Goal: Task Accomplishment & Management: Manage account settings

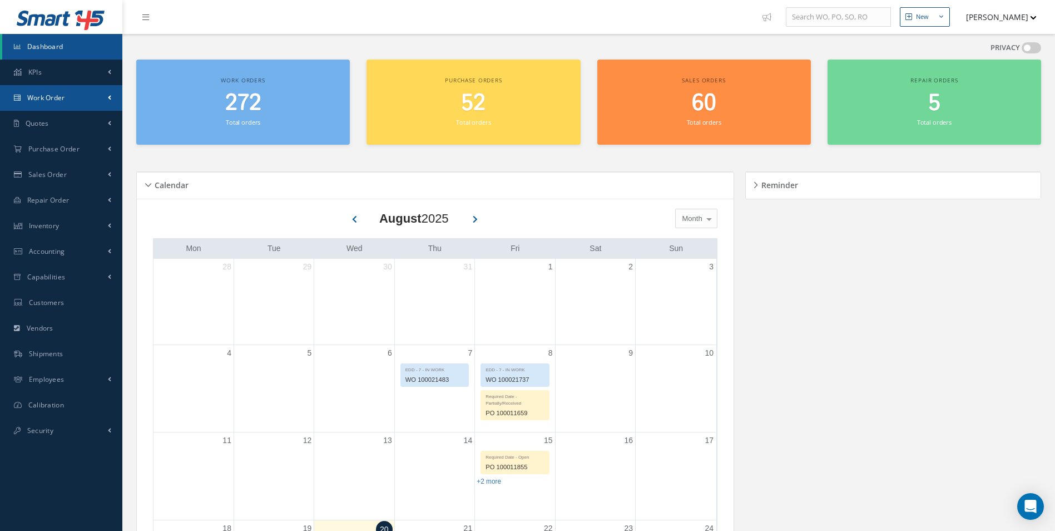
click at [34, 102] on span "Work Order" at bounding box center [46, 97] width 38 height 9
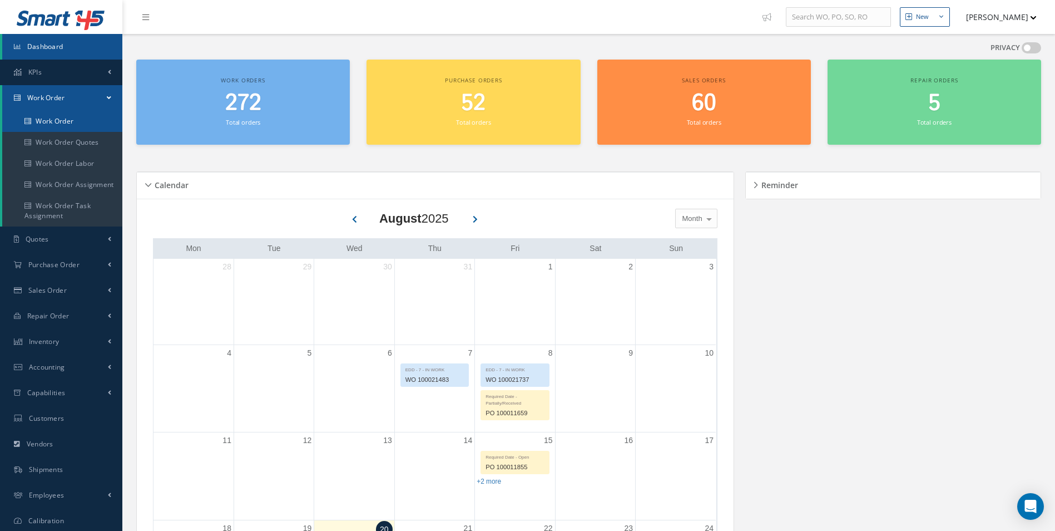
click at [47, 122] on link "Work Order" at bounding box center [62, 121] width 120 height 21
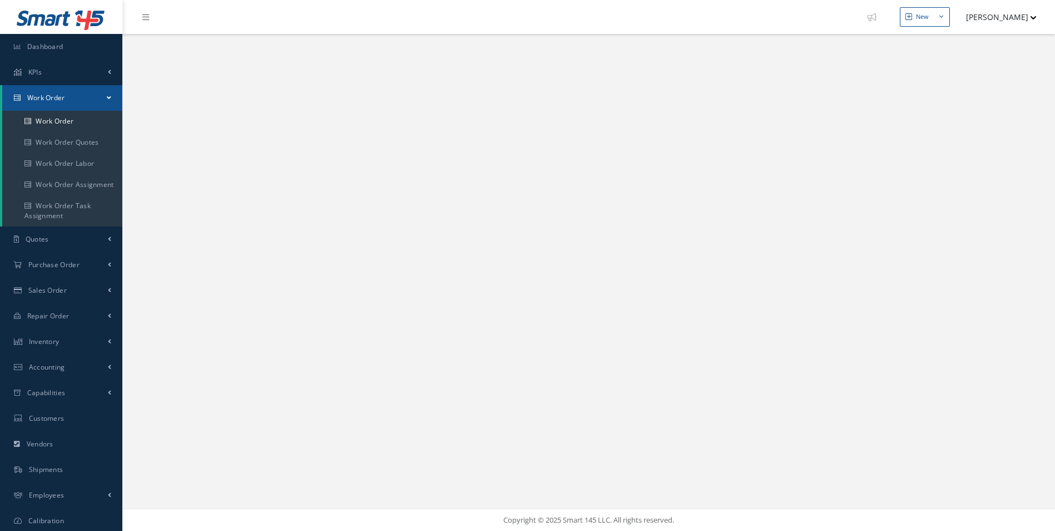
select select "25"
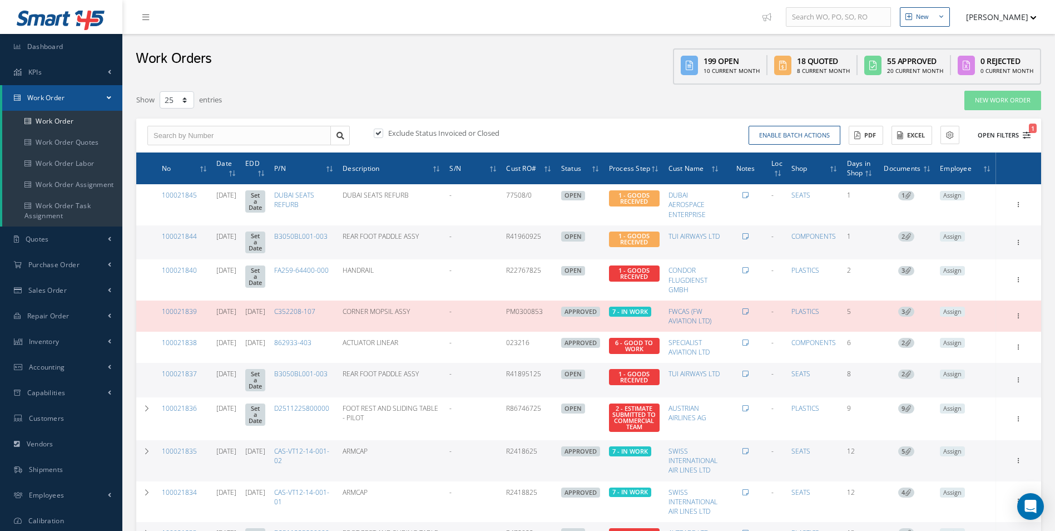
click at [1027, 130] on button "Open Filters 1" at bounding box center [999, 135] width 63 height 18
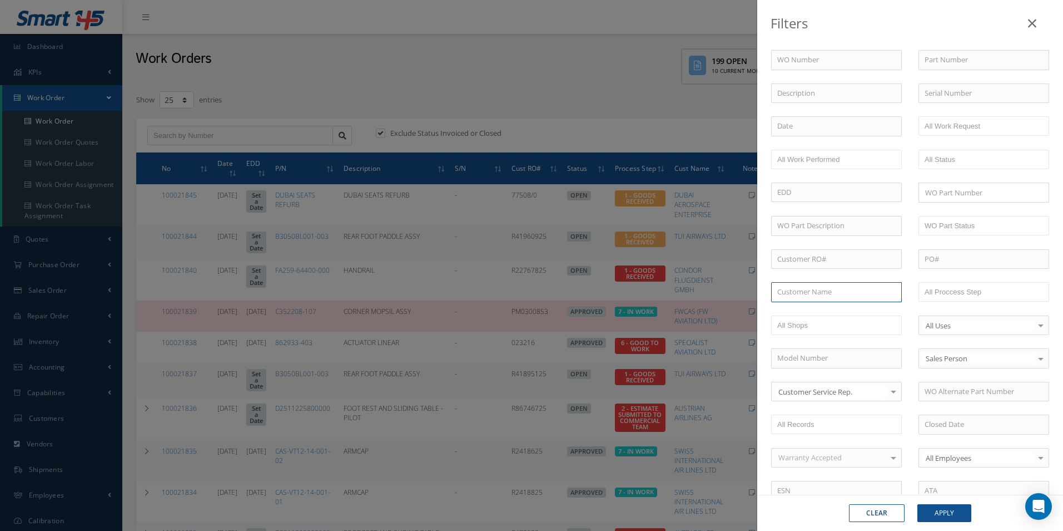
click at [799, 291] on input "text" at bounding box center [836, 292] width 131 height 20
click at [820, 313] on span "[PERSON_NAME] INC" at bounding box center [812, 311] width 70 height 10
click at [949, 508] on button "Apply" at bounding box center [945, 513] width 54 height 18
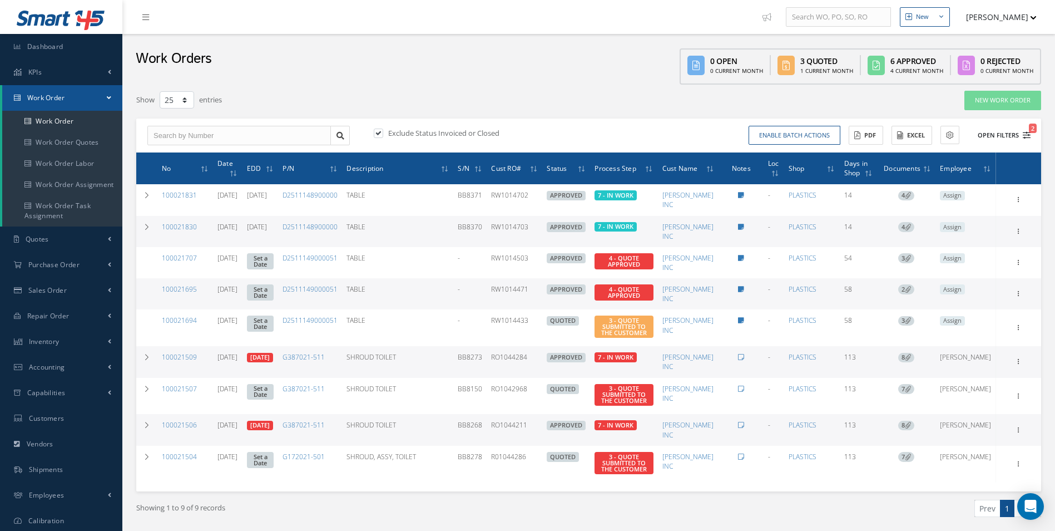
click at [1028, 131] on icon "2" at bounding box center [1027, 135] width 8 height 8
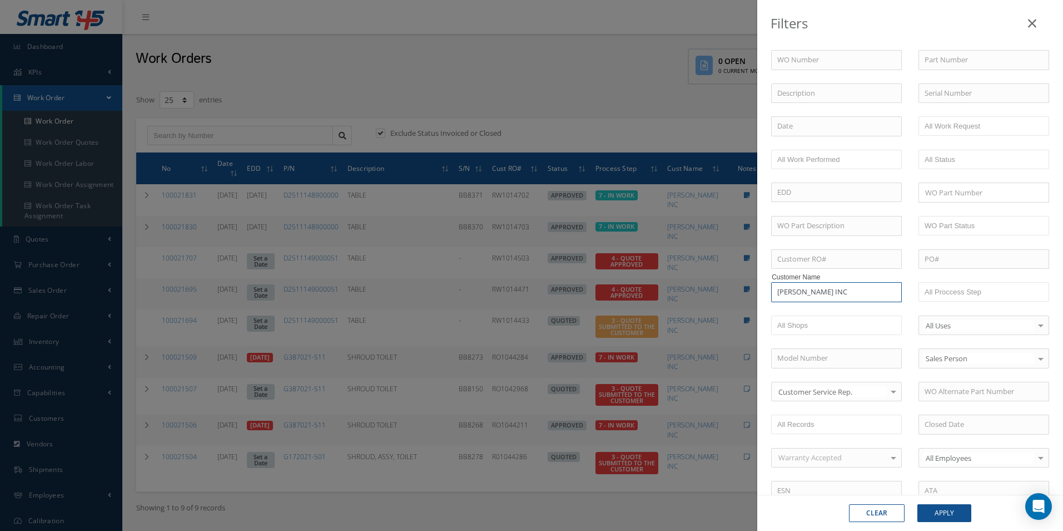
click at [779, 293] on input "[PERSON_NAME] INC" at bounding box center [836, 292] width 131 height 20
drag, startPoint x: 779, startPoint y: 293, endPoint x: 852, endPoint y: 274, distance: 75.7
click at [858, 282] on input "[PERSON_NAME] INC" at bounding box center [836, 292] width 131 height 20
click at [829, 312] on span "AUSTRIAN AIRLINES AG" at bounding box center [815, 311] width 77 height 10
type input "AUSTRIAN AIRLINES AG"
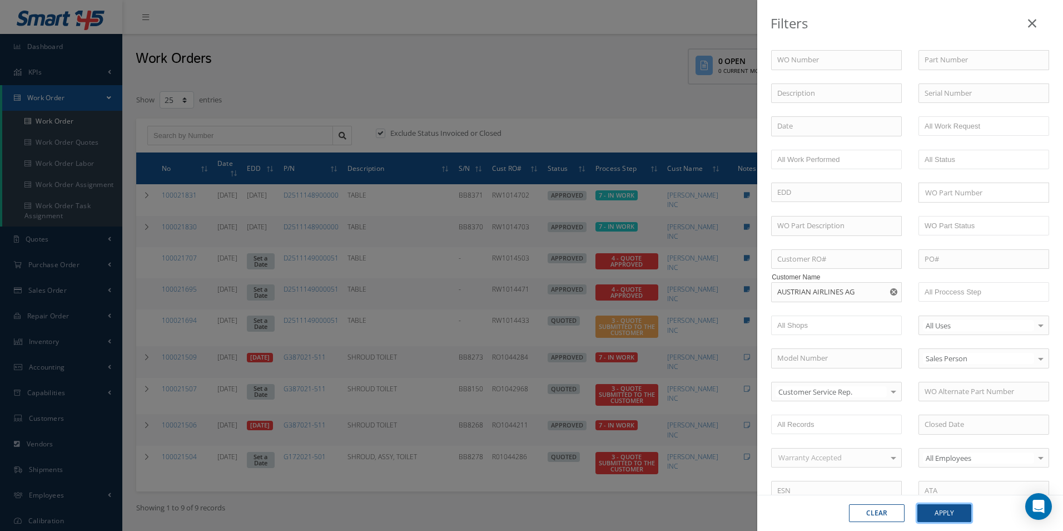
click at [942, 504] on button "Apply" at bounding box center [945, 513] width 54 height 18
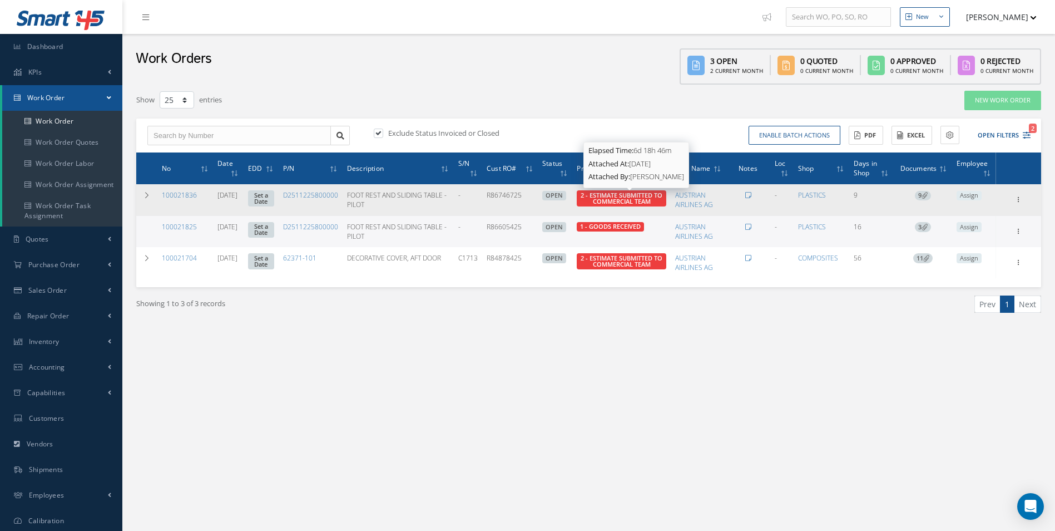
click at [621, 192] on span "2 - ESTIMATE SUBMITTED TO COMMERCIAL TEAM" at bounding box center [622, 198] width 82 height 14
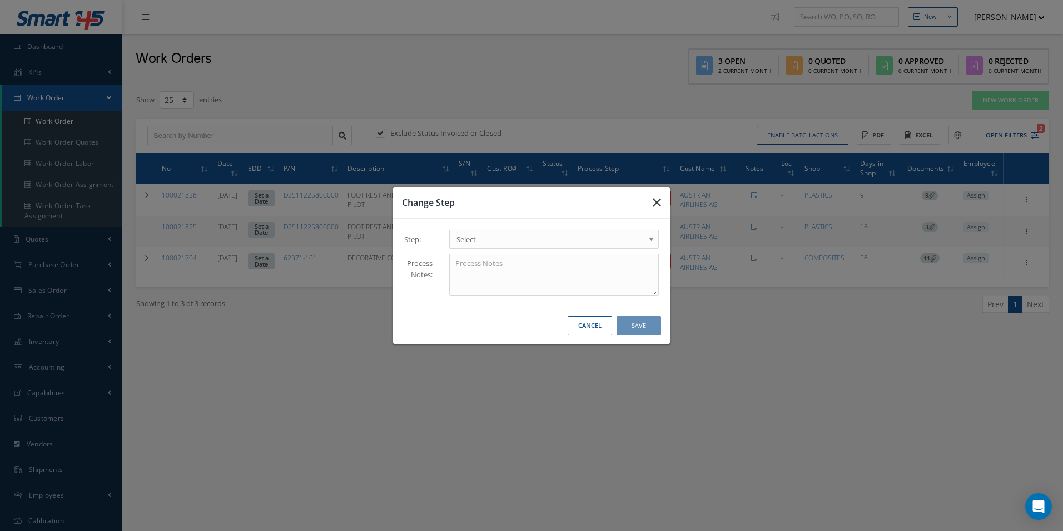
click at [657, 199] on icon "button" at bounding box center [657, 202] width 8 height 13
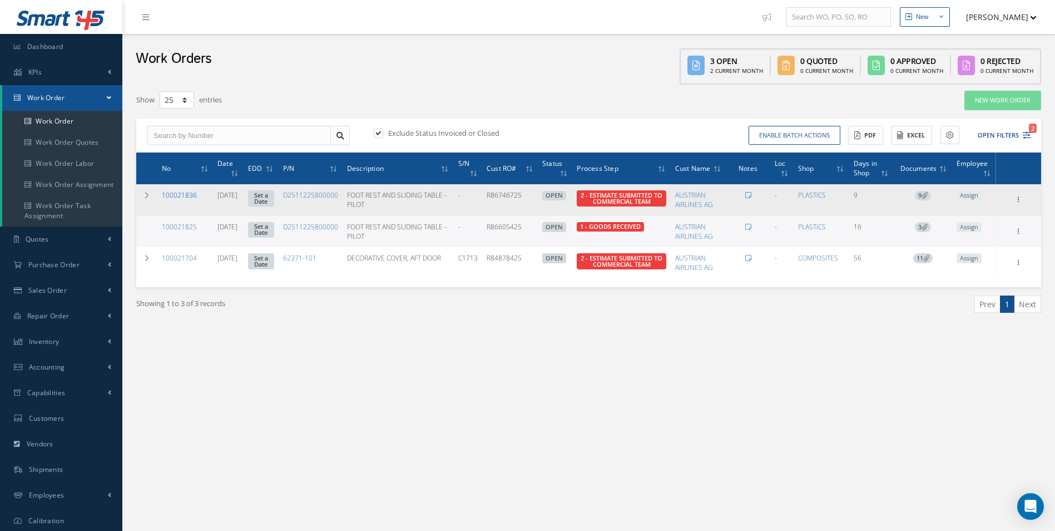
click at [188, 195] on link "100021836" at bounding box center [179, 194] width 35 height 9
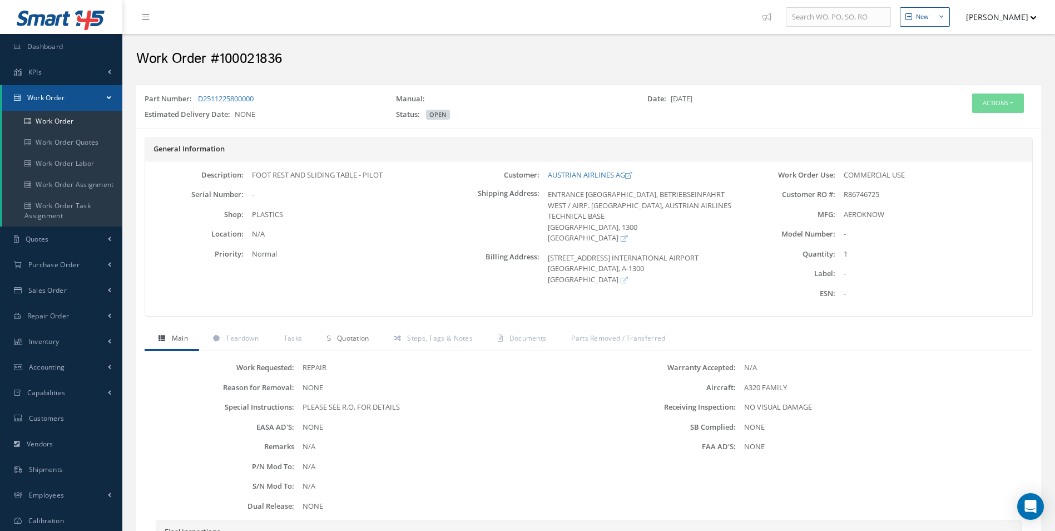
click at [349, 340] on span "Quotation" at bounding box center [353, 337] width 32 height 9
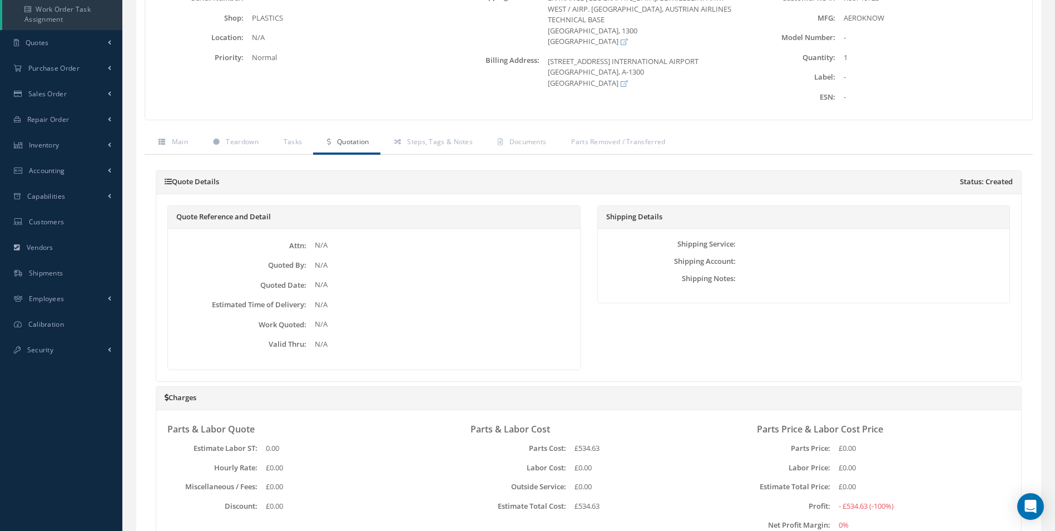
scroll to position [85, 0]
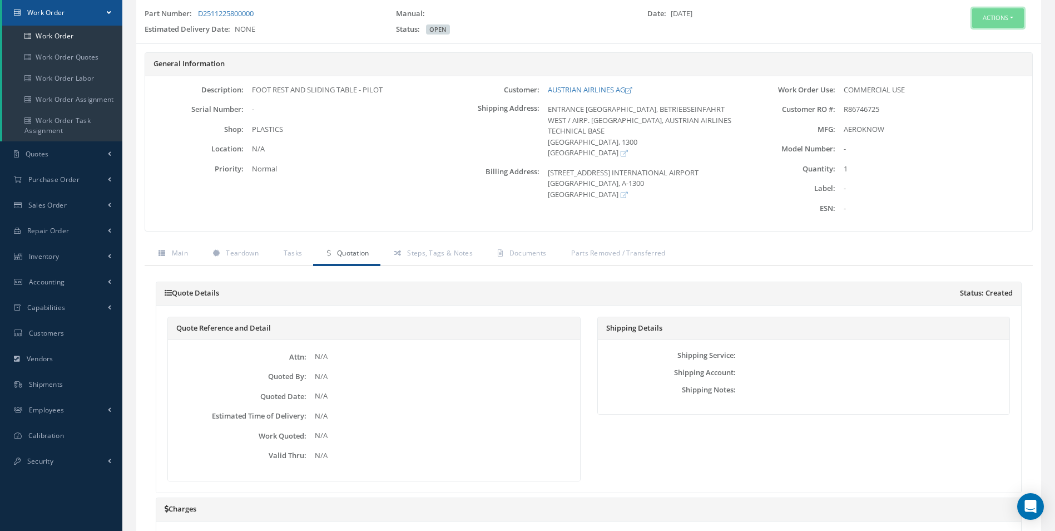
click at [1005, 14] on button "Actions" at bounding box center [998, 17] width 52 height 19
click at [988, 36] on link "Edit" at bounding box center [980, 39] width 89 height 15
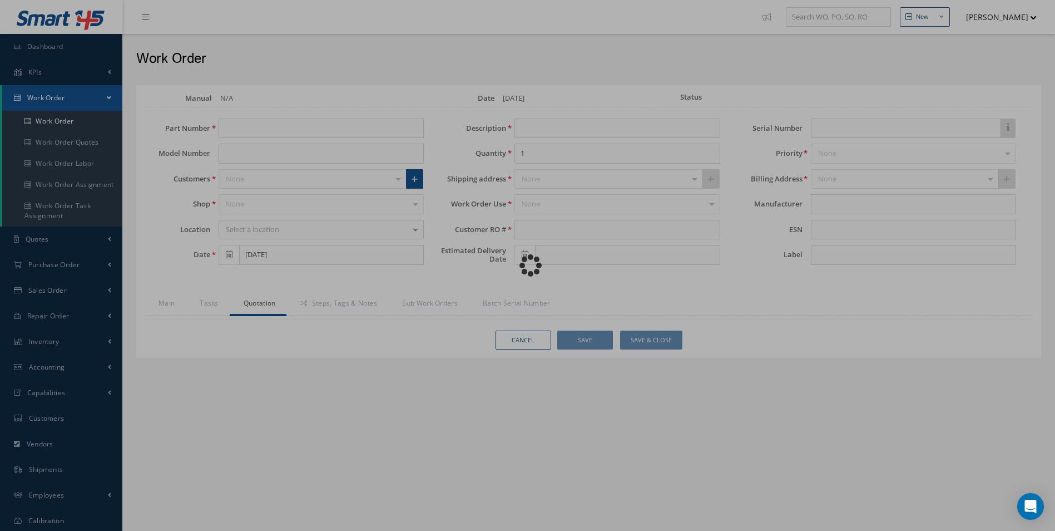
type input "D2511225800000"
type input "[DATE]"
type input "FOOT REST AND SLIDING TABLE - PILOT"
type input "R86746725"
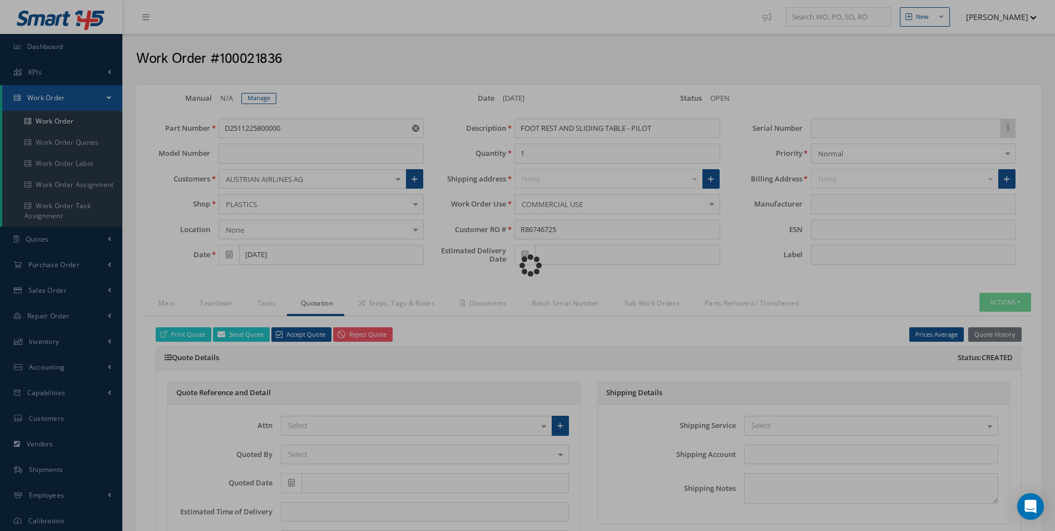
type input "AEROKNOW"
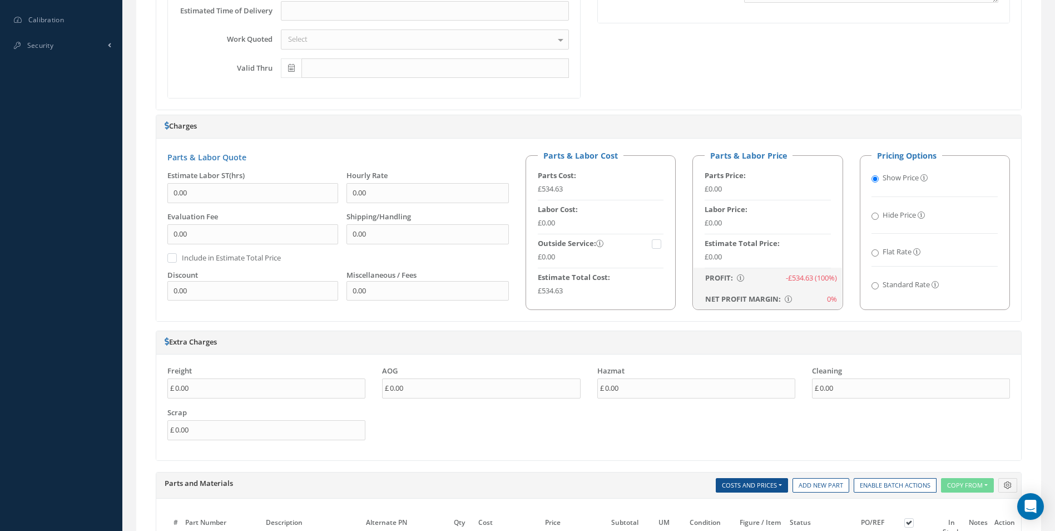
scroll to position [389, 0]
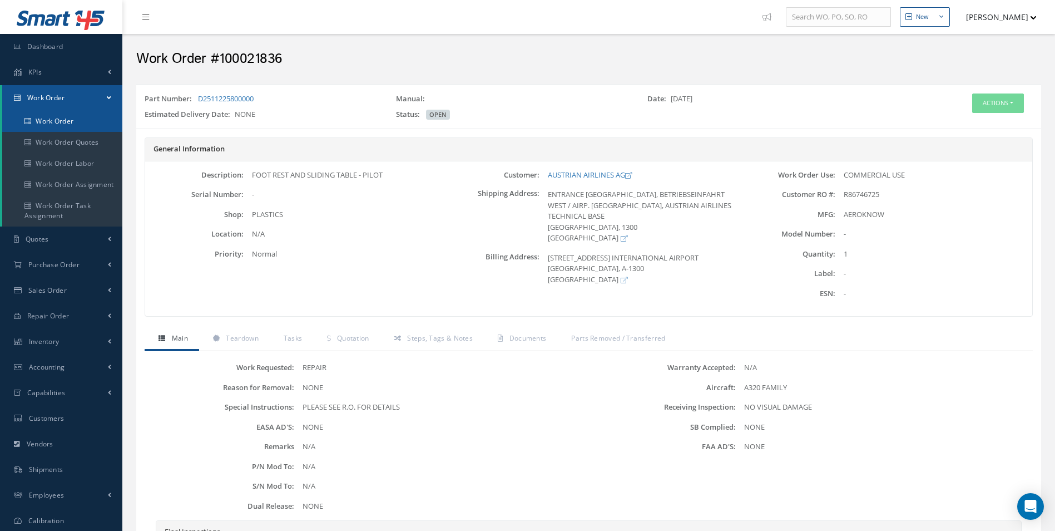
drag, startPoint x: 32, startPoint y: 118, endPoint x: 56, endPoint y: 118, distance: 23.4
click at [32, 118] on link "Work Order" at bounding box center [62, 121] width 120 height 21
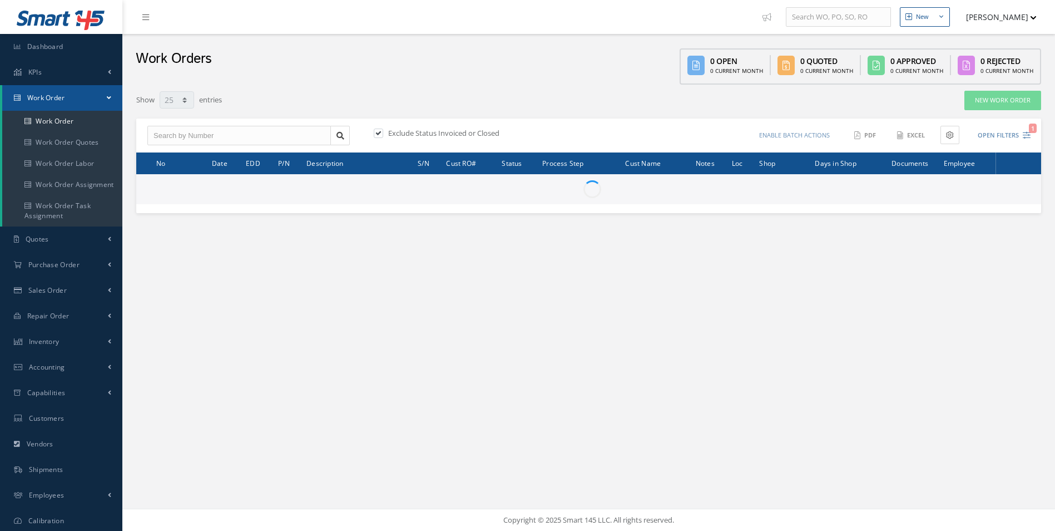
select select "25"
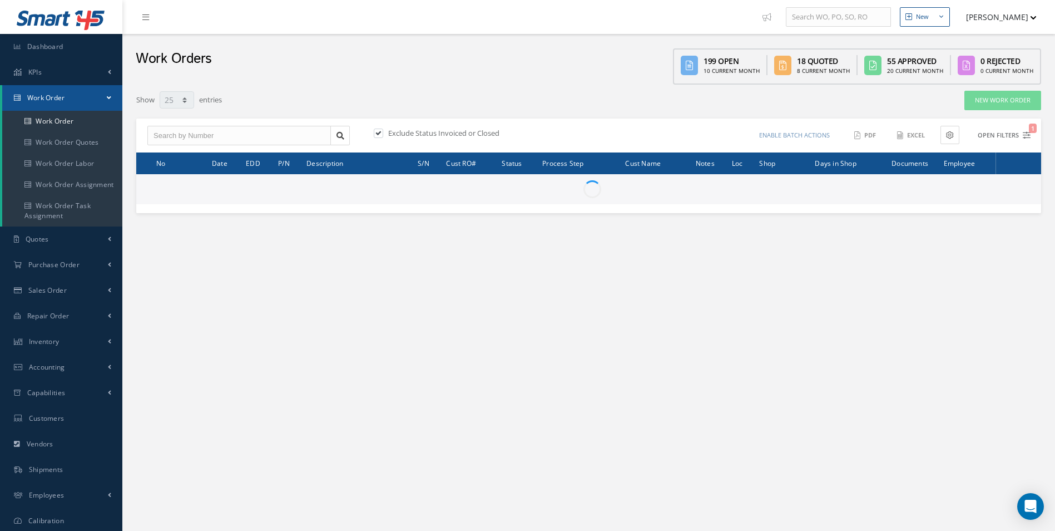
type input "All Work Request"
type input "All Work Performed"
type input "All Status"
type input "WO Part Status"
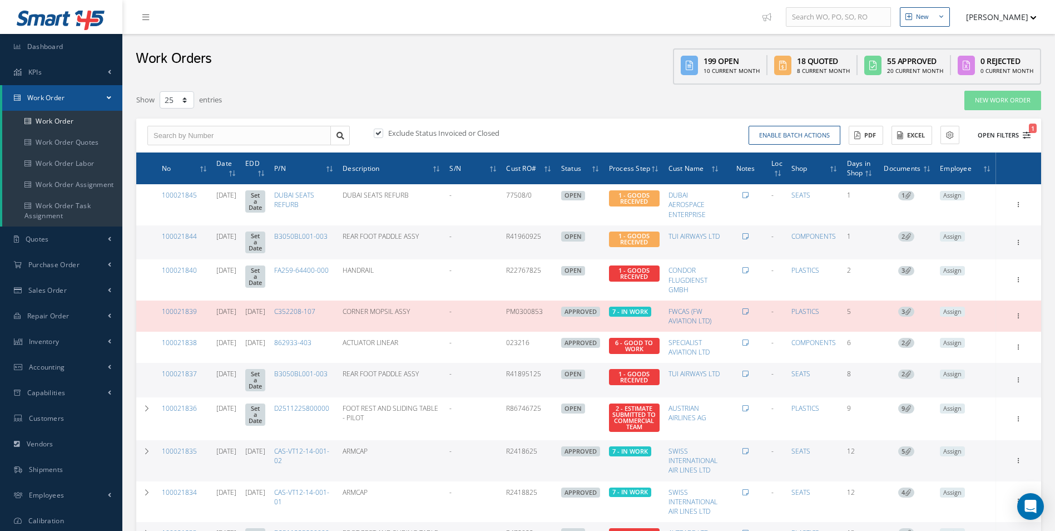
click at [1025, 135] on icon "1" at bounding box center [1027, 135] width 8 height 8
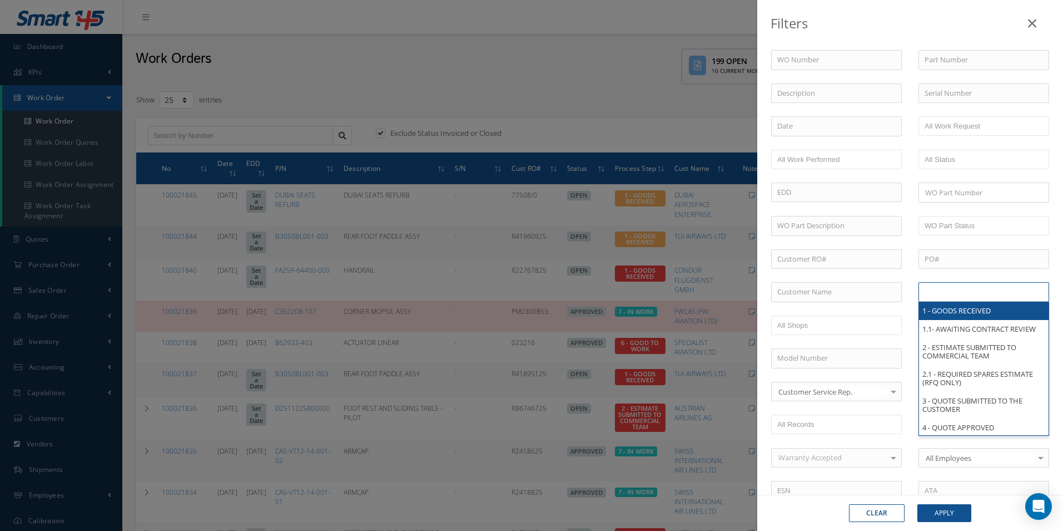
click at [1004, 297] on ul at bounding box center [984, 291] width 131 height 19
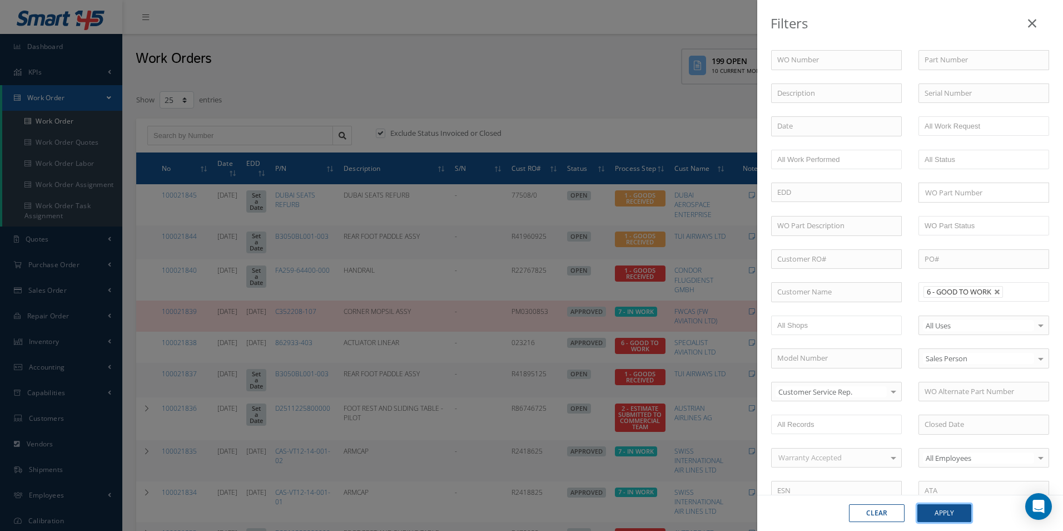
click at [959, 516] on button "Apply" at bounding box center [945, 513] width 54 height 18
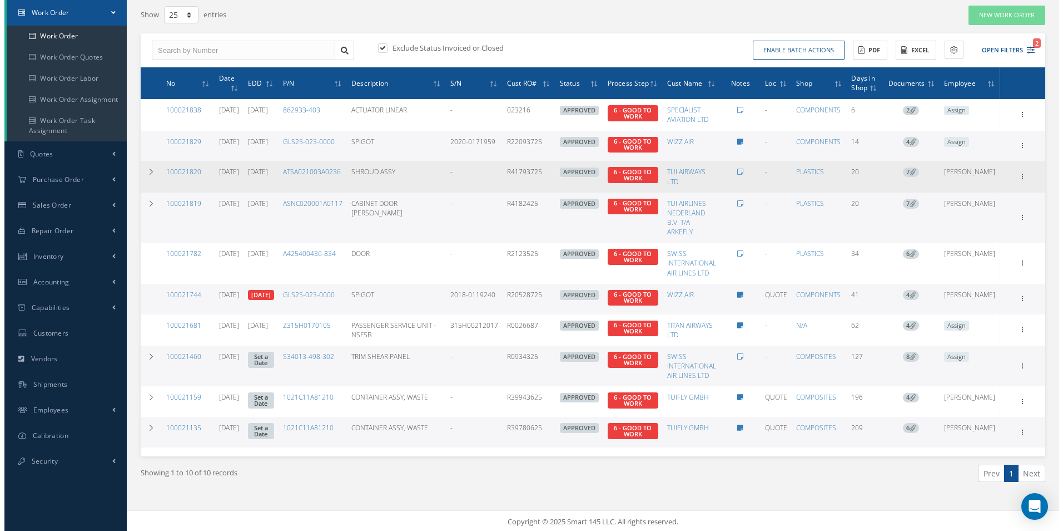
scroll to position [89, 0]
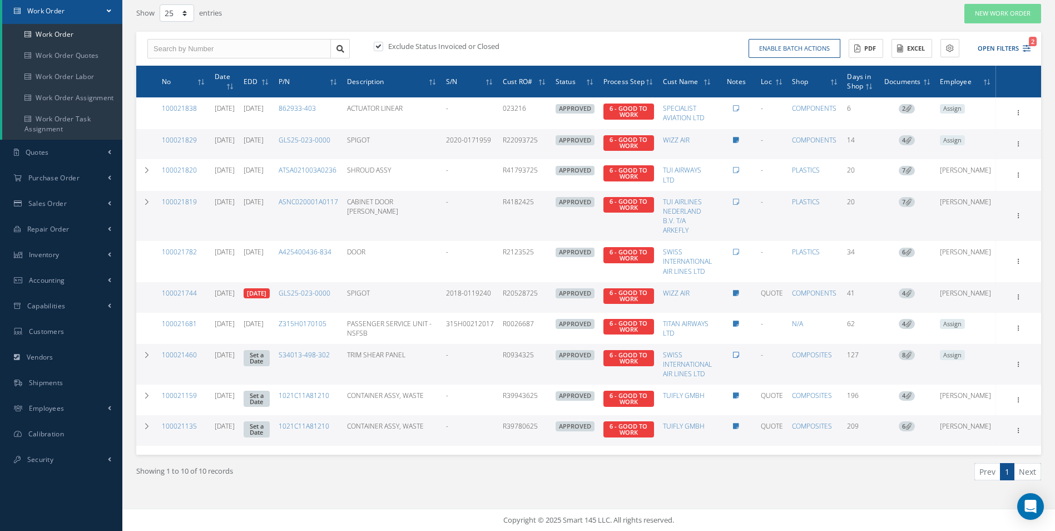
click at [739, 353] on icon at bounding box center [736, 354] width 6 height 7
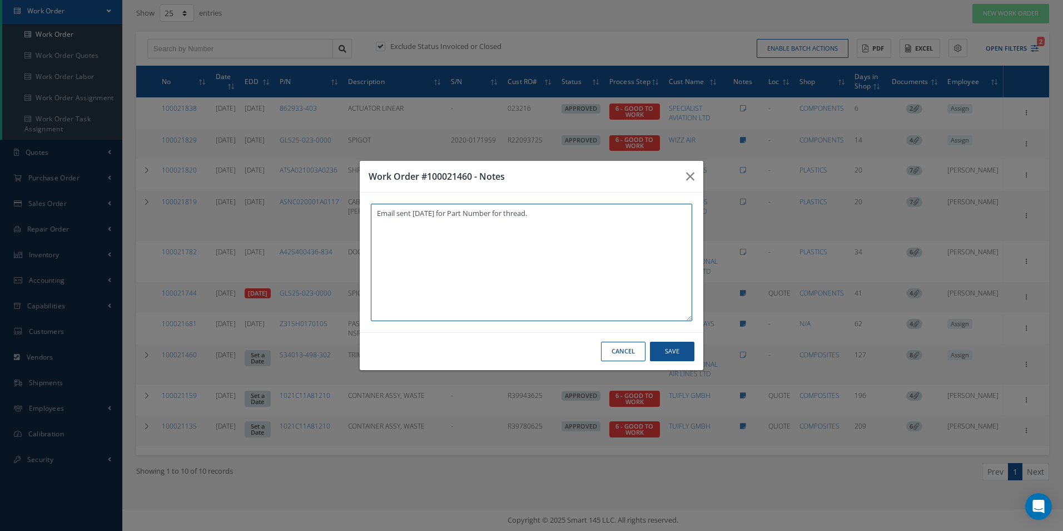
type textarea "Email sent [DATE] for Part Number for thread."
click at [690, 354] on button "Save" at bounding box center [672, 350] width 44 height 19
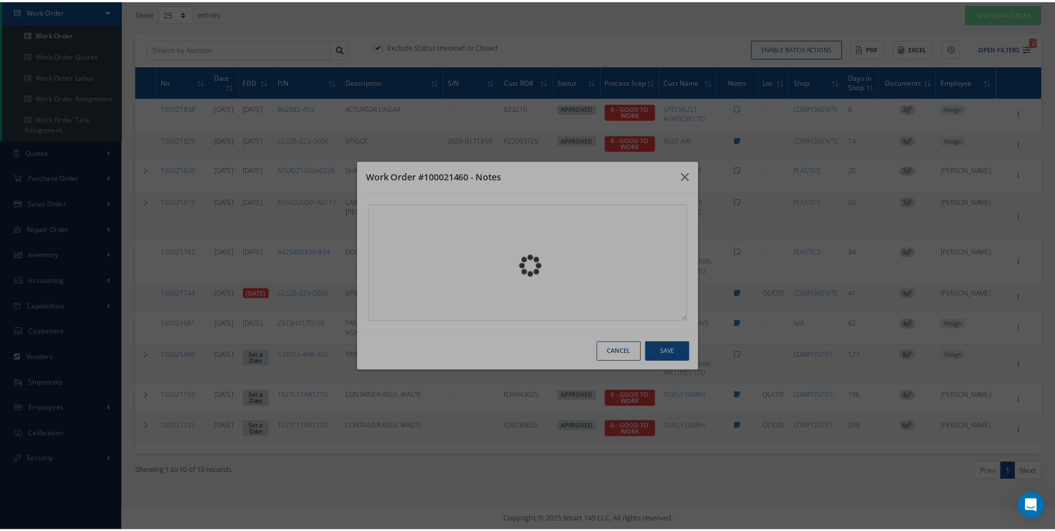
scroll to position [28, 0]
